Goal: Complete application form: Complete application form

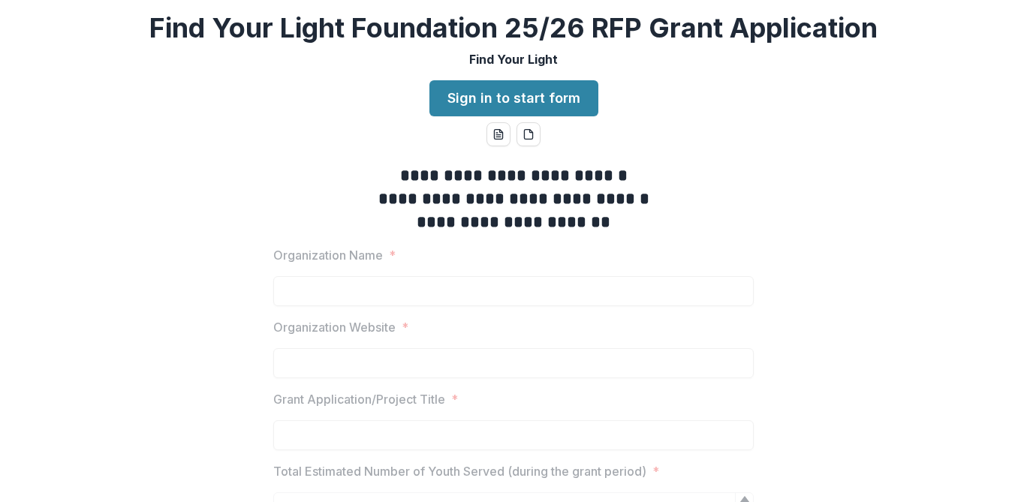
click at [469, 83] on link "Sign in to start form" at bounding box center [514, 98] width 169 height 36
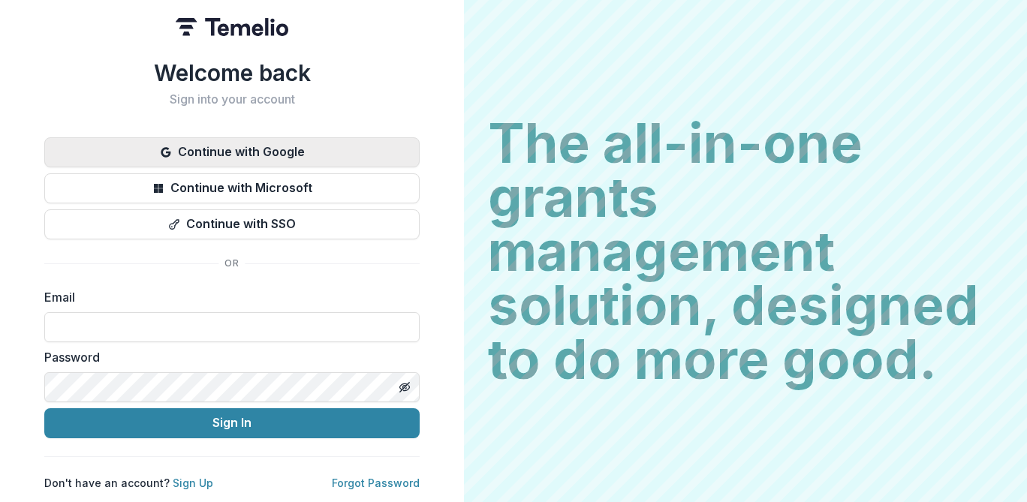
click at [236, 154] on button "Continue with Google" at bounding box center [232, 152] width 376 height 30
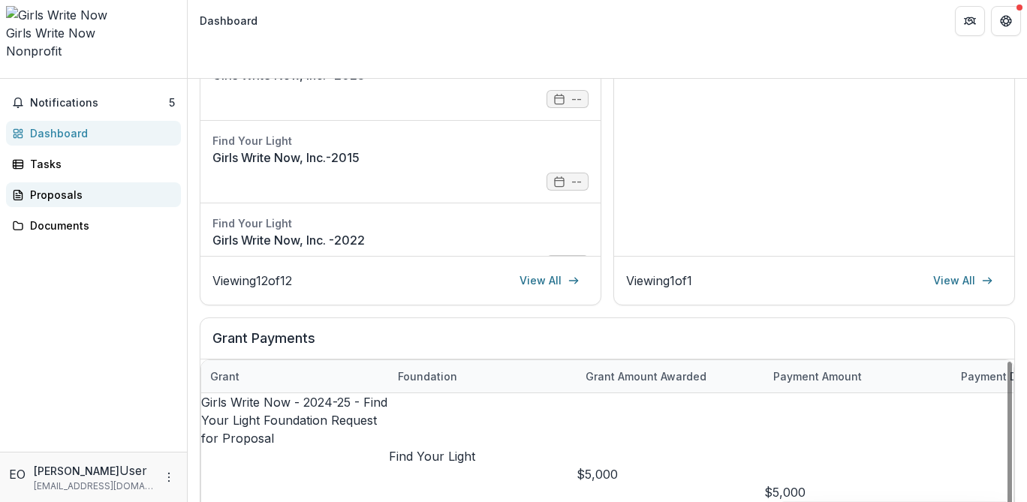
scroll to position [330, 0]
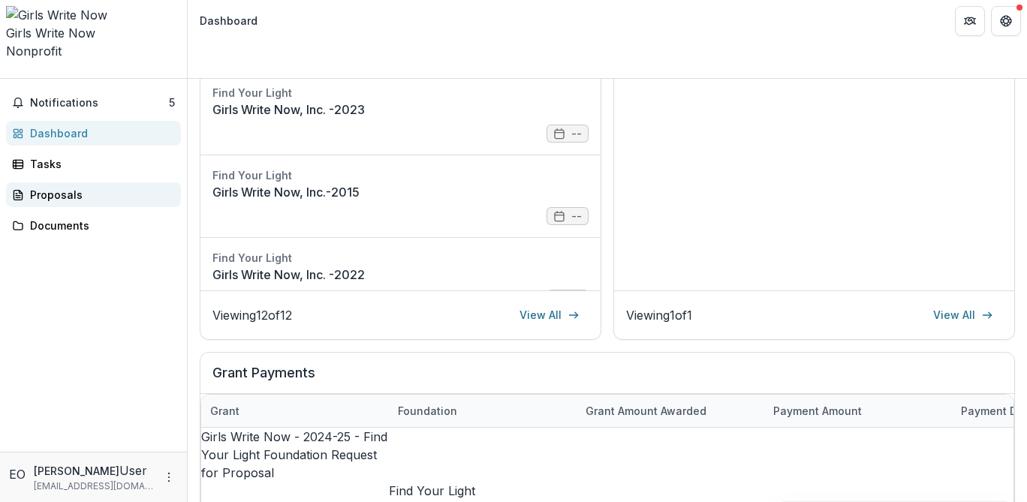
click at [64, 183] on link "Proposals" at bounding box center [93, 195] width 175 height 25
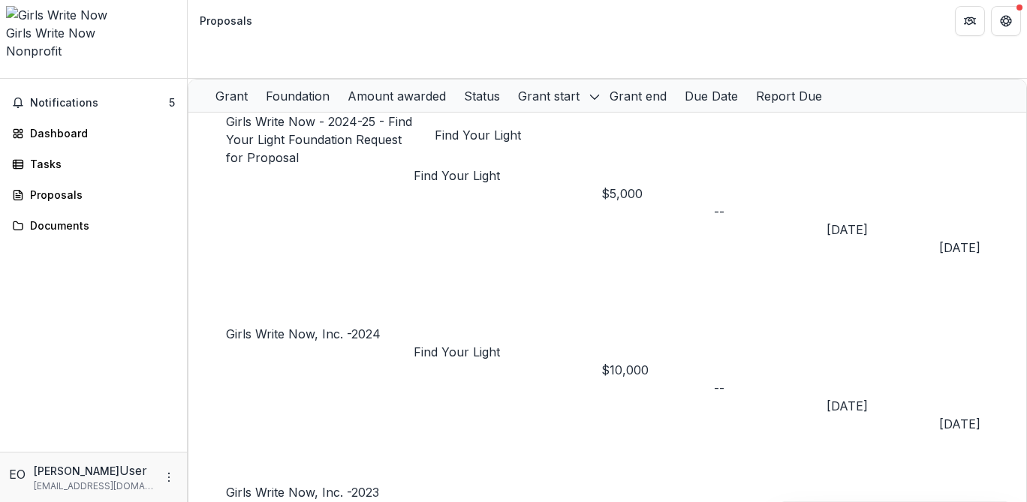
click at [445, 167] on p "Find Your Light" at bounding box center [508, 176] width 188 height 18
click at [351, 113] on div "Girls Write Now - 2024-25 - Find Your Light Foundation Request for Proposal" at bounding box center [320, 140] width 188 height 54
click at [347, 114] on link "Girls Write Now - 2024-25 - Find Your Light Foundation Request for Proposal" at bounding box center [319, 139] width 186 height 51
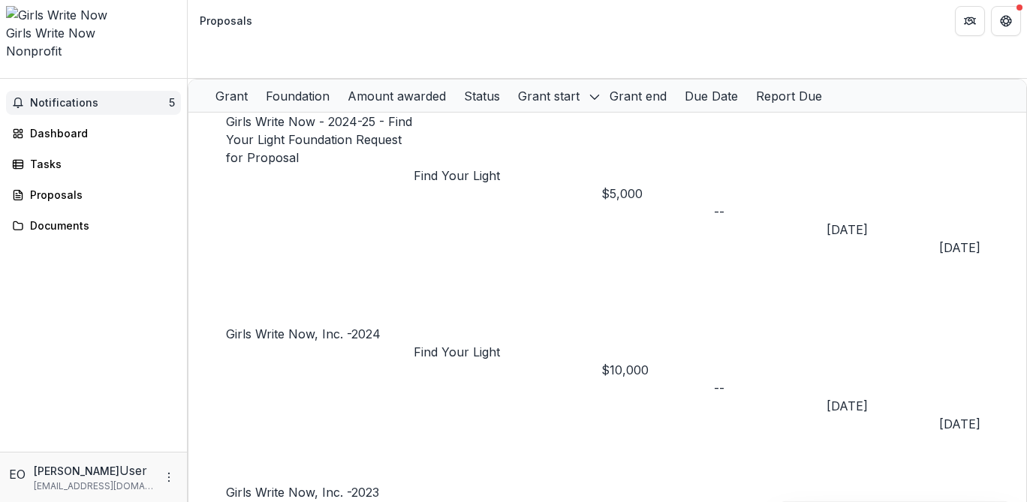
click at [56, 97] on span "Notifications" at bounding box center [99, 103] width 139 height 13
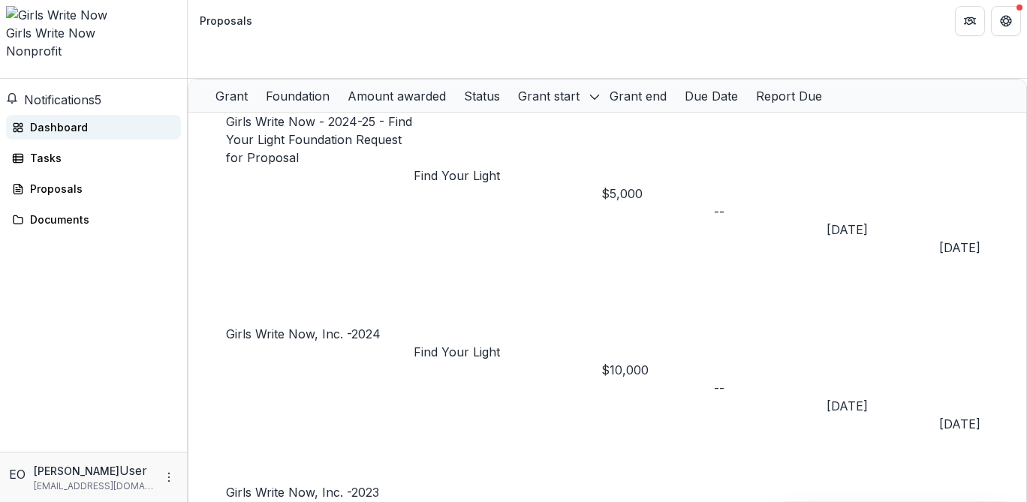
click at [62, 119] on div "Dashboard" at bounding box center [99, 127] width 139 height 16
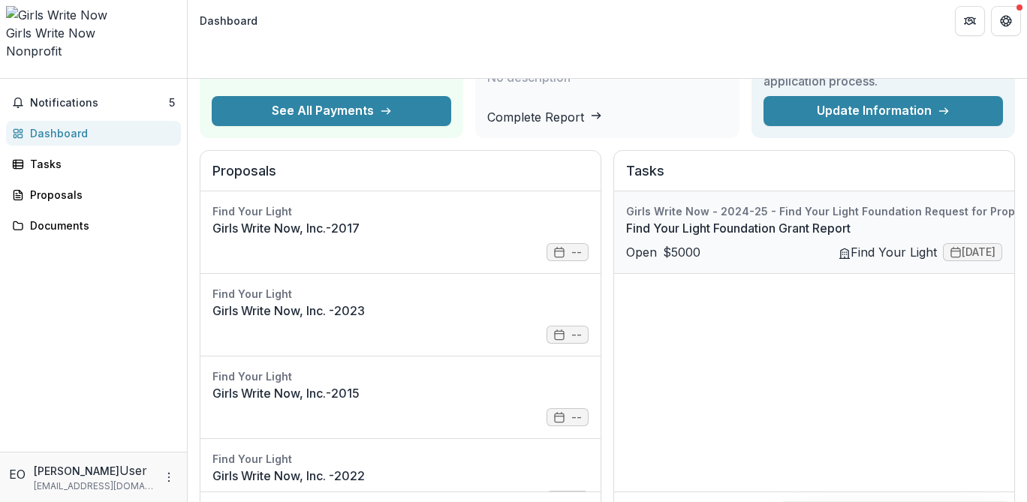
click at [631, 224] on link "Find Your Light Foundation Grant Report" at bounding box center [832, 228] width 412 height 18
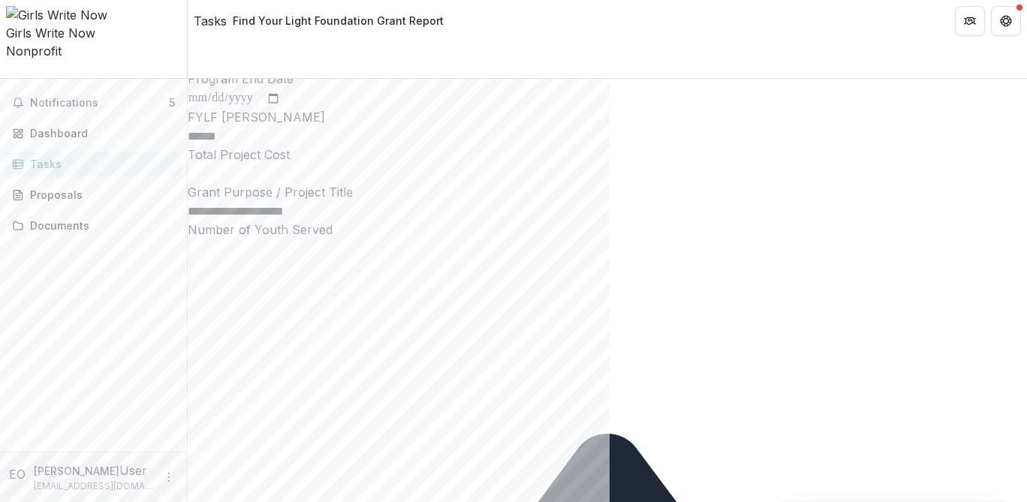
scroll to position [119, 0]
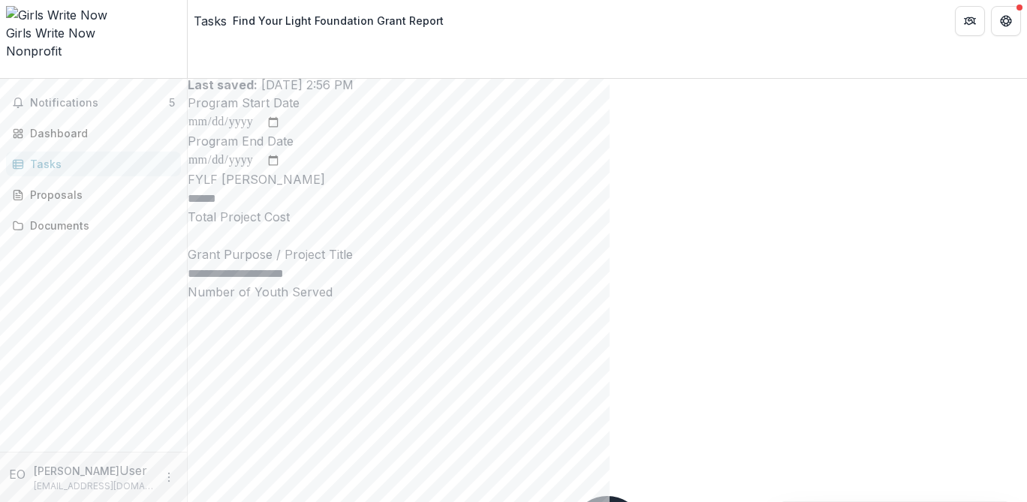
click at [308, 321] on input "Number of Youth Served" at bounding box center [248, 312] width 120 height 18
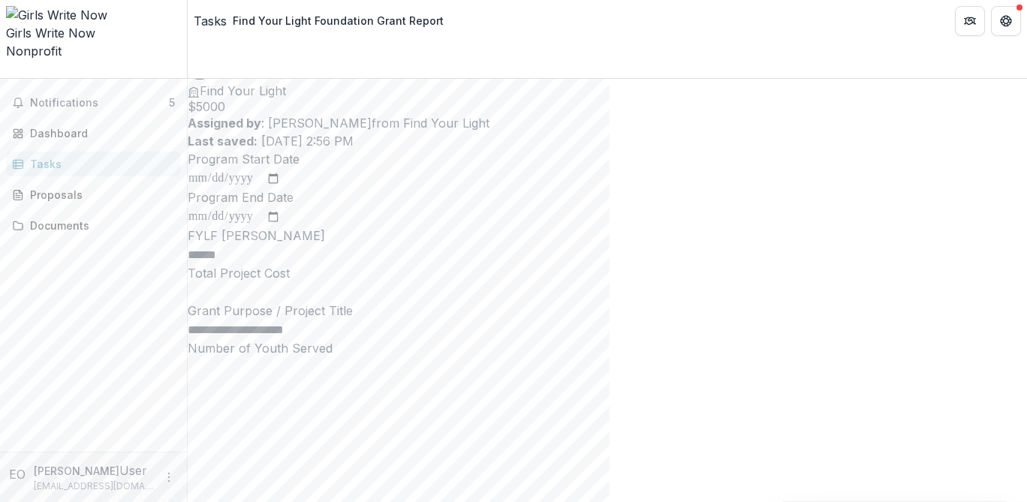
scroll to position [0, 0]
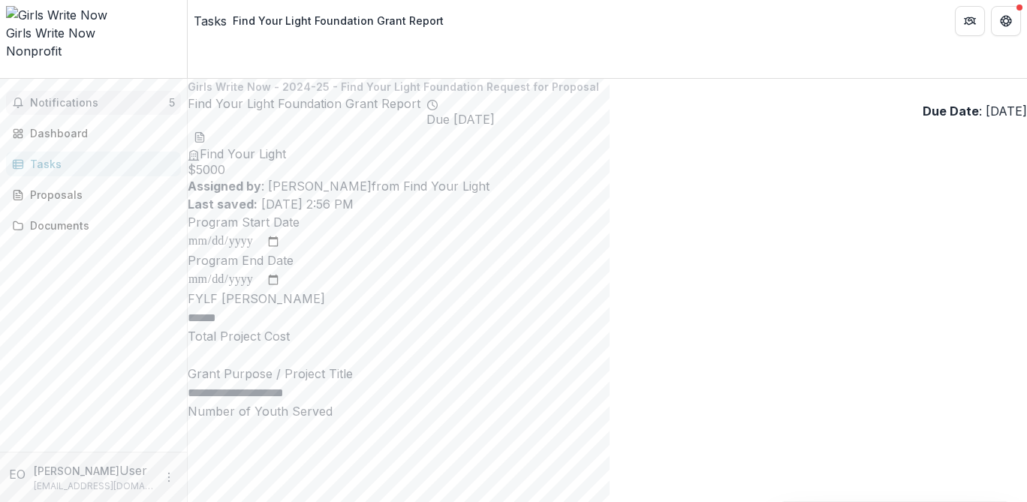
click at [119, 97] on span "Notifications" at bounding box center [99, 103] width 139 height 13
click at [699, 231] on div at bounding box center [608, 231] width 840 height 0
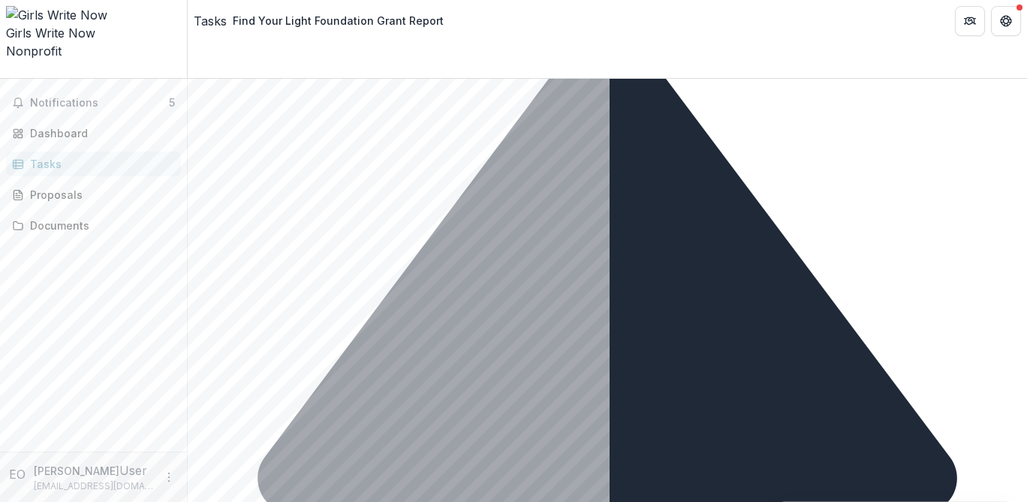
scroll to position [502, 0]
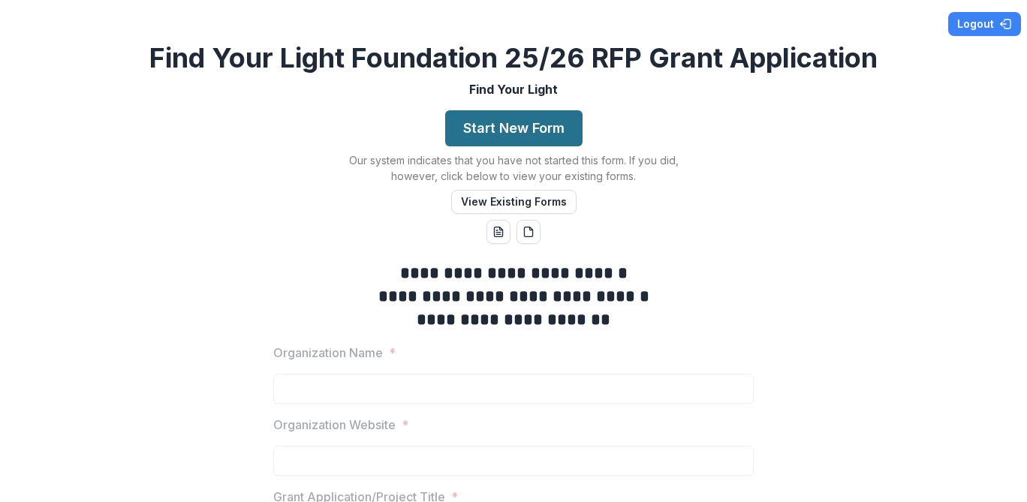
click at [536, 121] on button "Start New Form" at bounding box center [513, 128] width 137 height 36
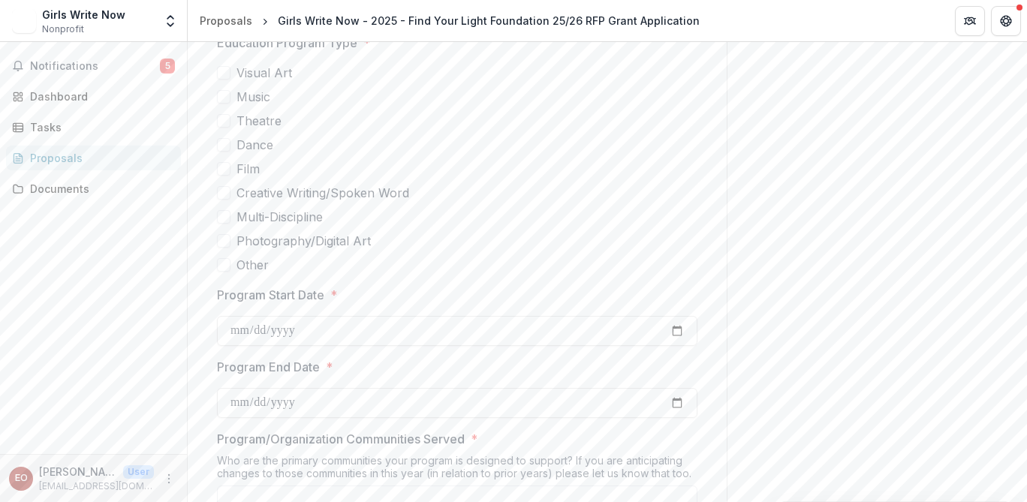
scroll to position [621, 0]
click at [227, 152] on span at bounding box center [224, 147] width 14 height 14
click at [226, 174] on span at bounding box center [224, 171] width 14 height 14
click at [226, 150] on span at bounding box center [224, 147] width 14 height 14
click at [225, 183] on div "Visual Art Music Theatre Dance Film Creative Writing/Spoken Word Multi-Discipli…" at bounding box center [457, 171] width 481 height 210
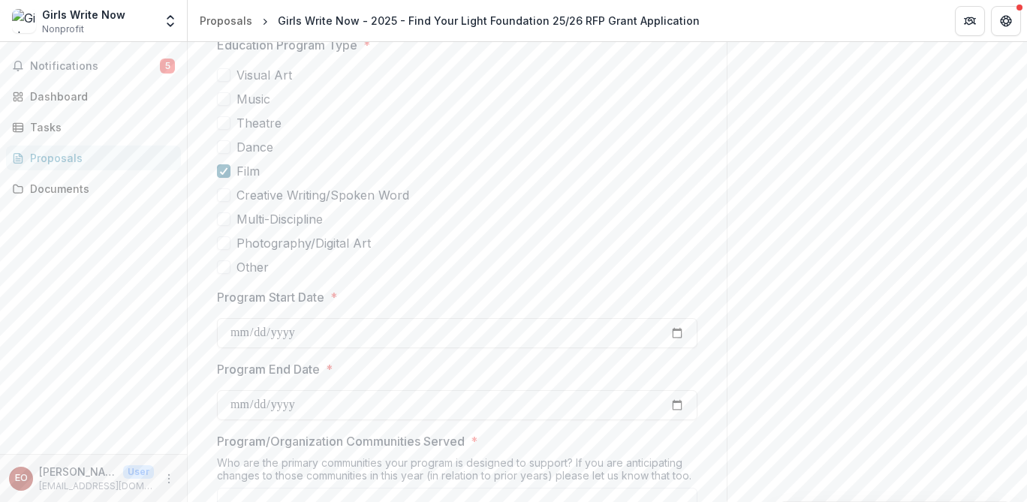
click at [225, 176] on div at bounding box center [223, 171] width 9 height 12
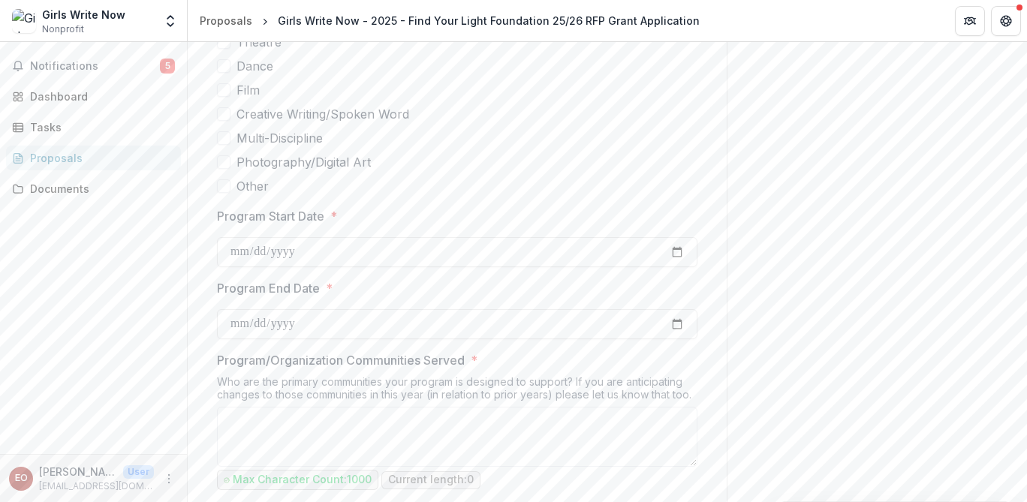
scroll to position [780, 0]
